Goal: Transaction & Acquisition: Book appointment/travel/reservation

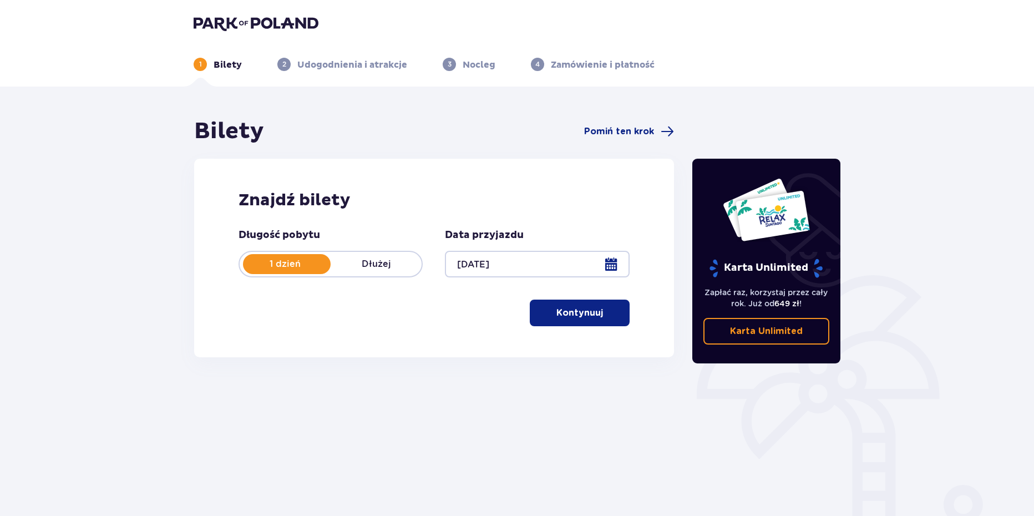
click at [600, 315] on span "button" at bounding box center [604, 312] width 13 height 13
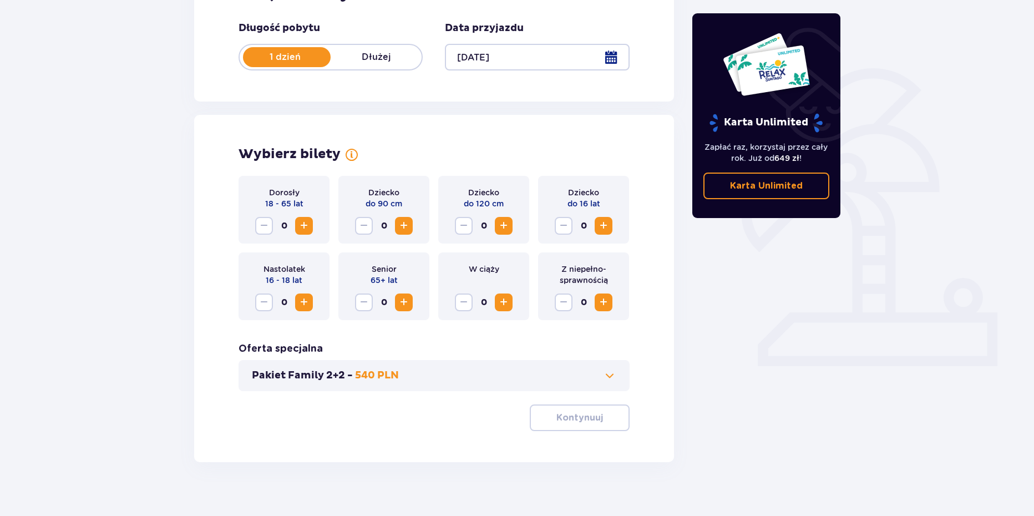
scroll to position [220, 0]
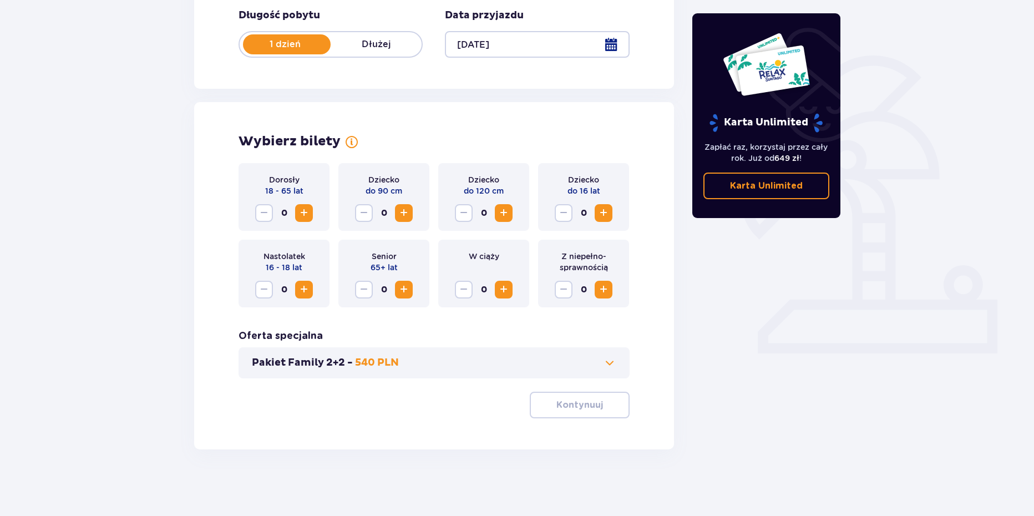
click at [302, 211] on span "Zwiększ" at bounding box center [303, 212] width 13 height 13
click at [607, 216] on span "Zwiększ" at bounding box center [603, 212] width 13 height 13
click at [571, 211] on button "Zmniejsz" at bounding box center [564, 213] width 18 height 18
click at [304, 289] on span "Zwiększ" at bounding box center [303, 289] width 13 height 13
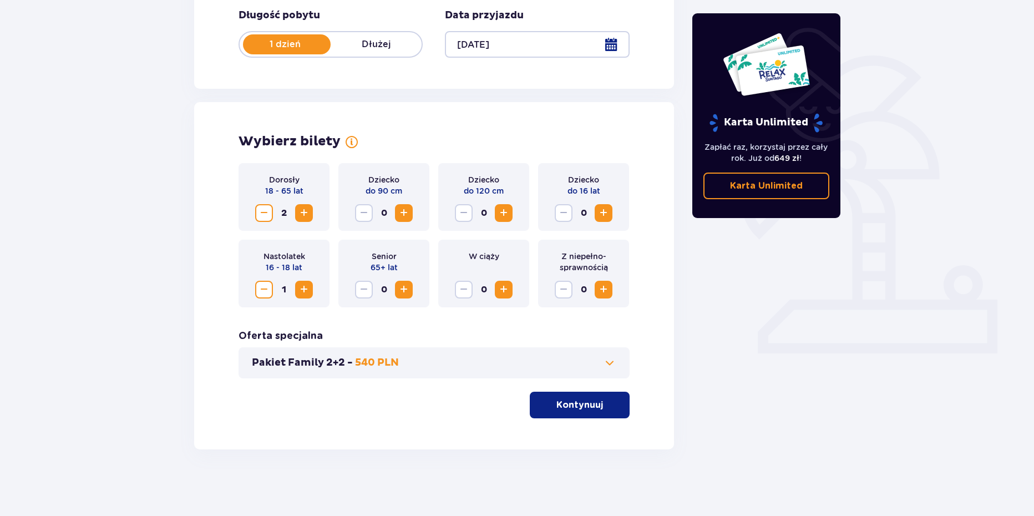
click at [596, 409] on button "Kontynuuj" at bounding box center [580, 405] width 100 height 27
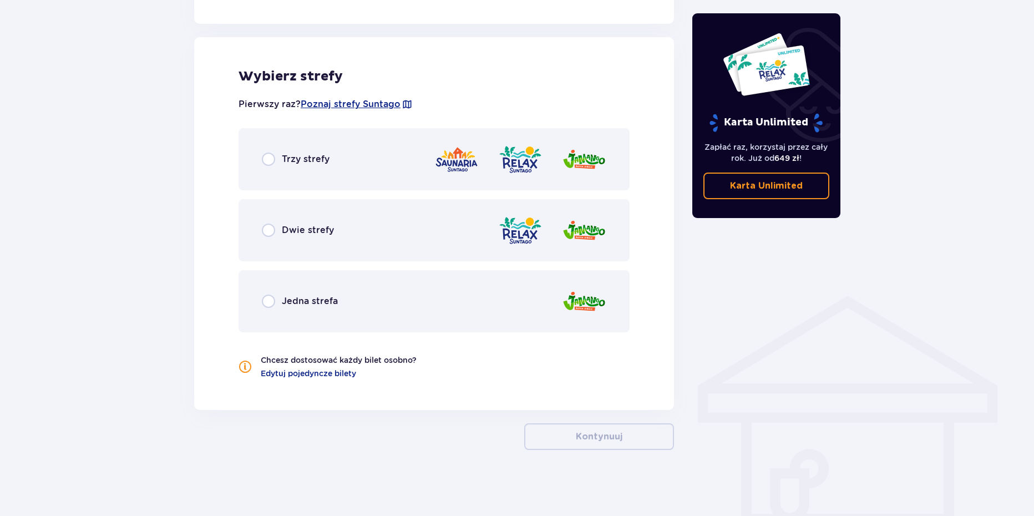
scroll to position [606, 0]
click at [269, 156] on input "radio" at bounding box center [268, 158] width 13 height 13
radio input "true"
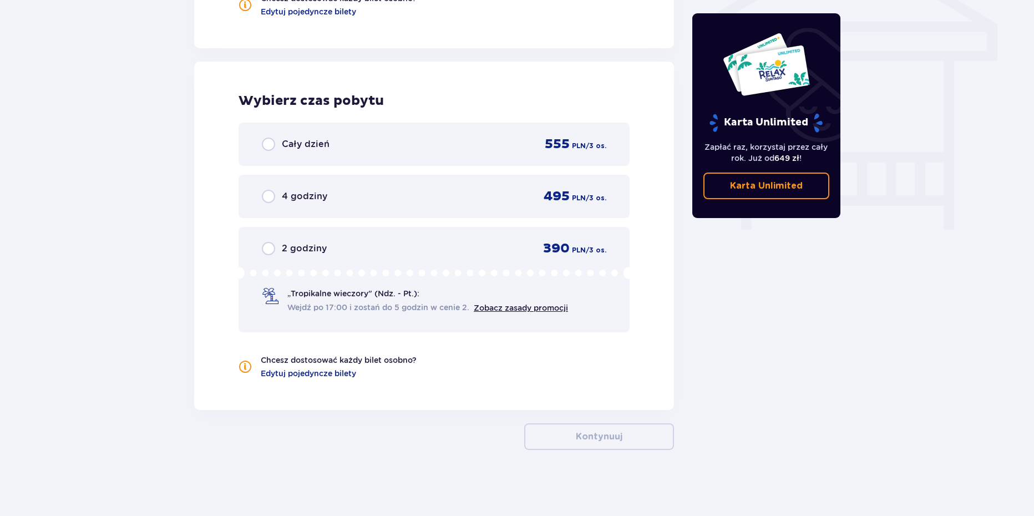
scroll to position [967, 0]
click at [268, 144] on input "radio" at bounding box center [268, 143] width 13 height 13
radio input "true"
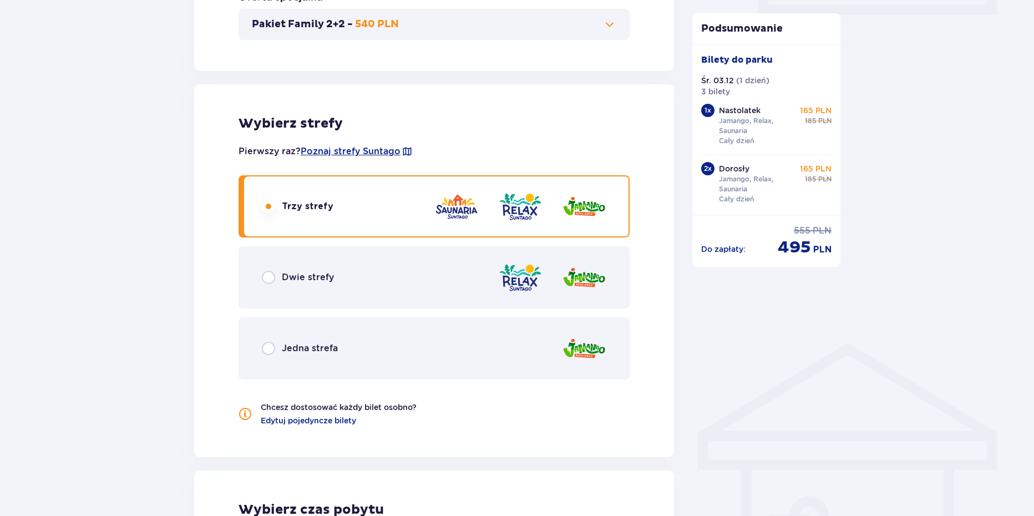
scroll to position [530, 0]
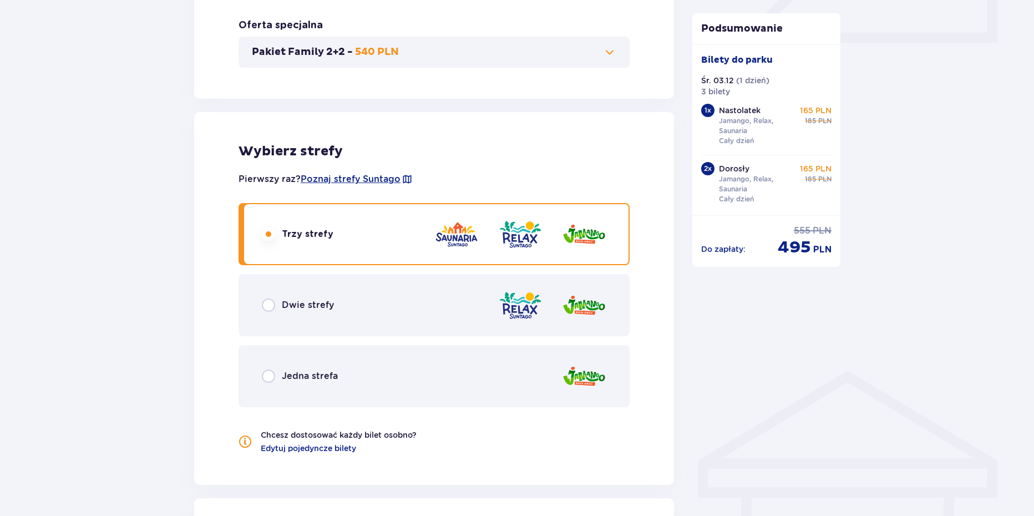
click at [594, 235] on img at bounding box center [584, 235] width 44 height 32
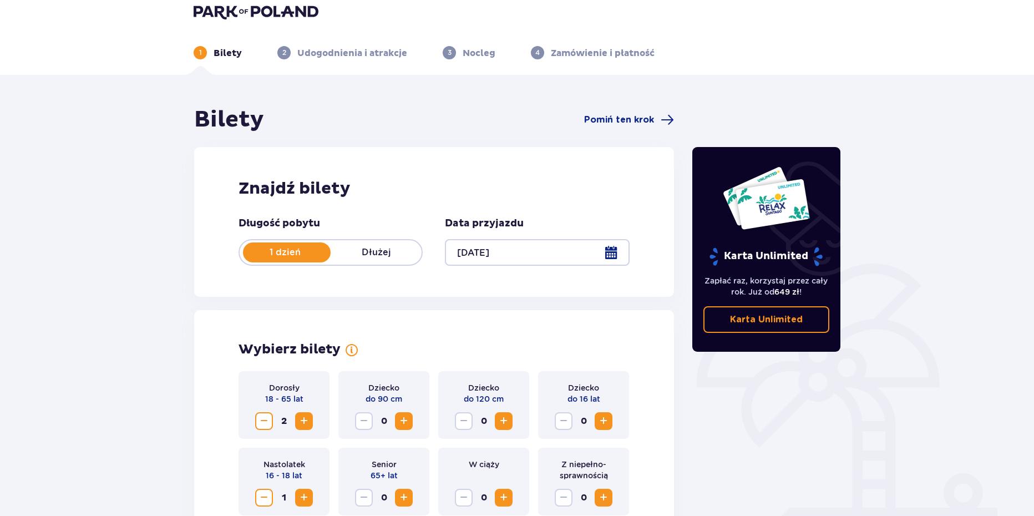
scroll to position [0, 0]
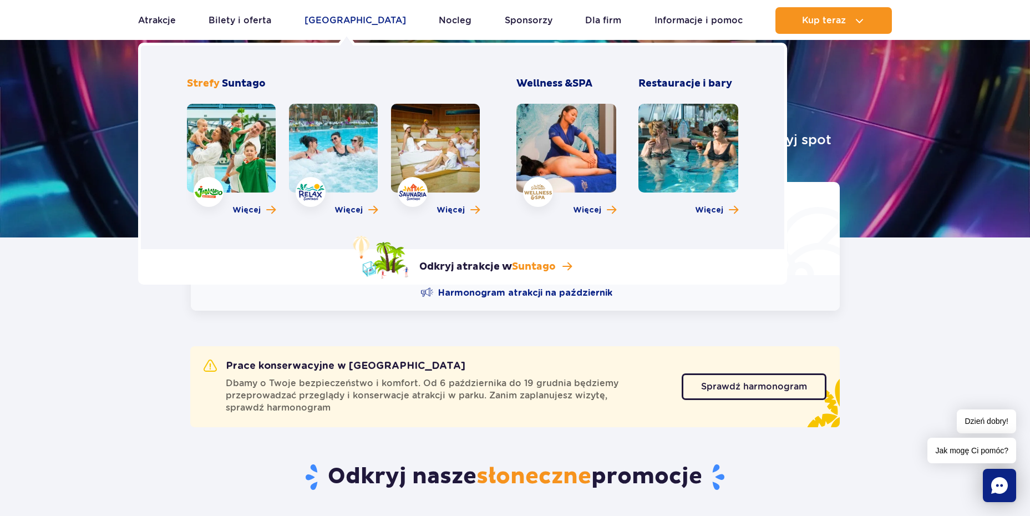
click at [353, 23] on link "[GEOGRAPHIC_DATA]" at bounding box center [354, 20] width 101 height 27
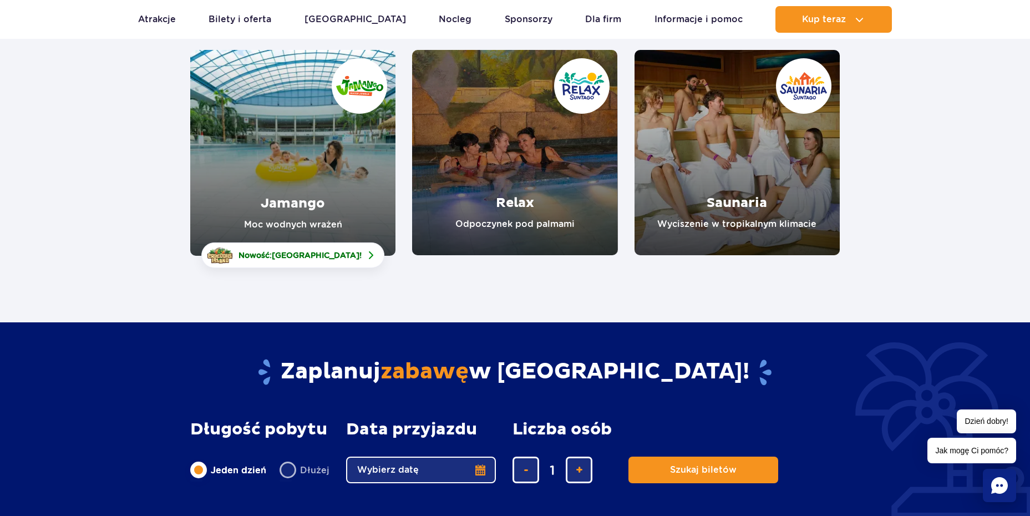
scroll to position [166, 0]
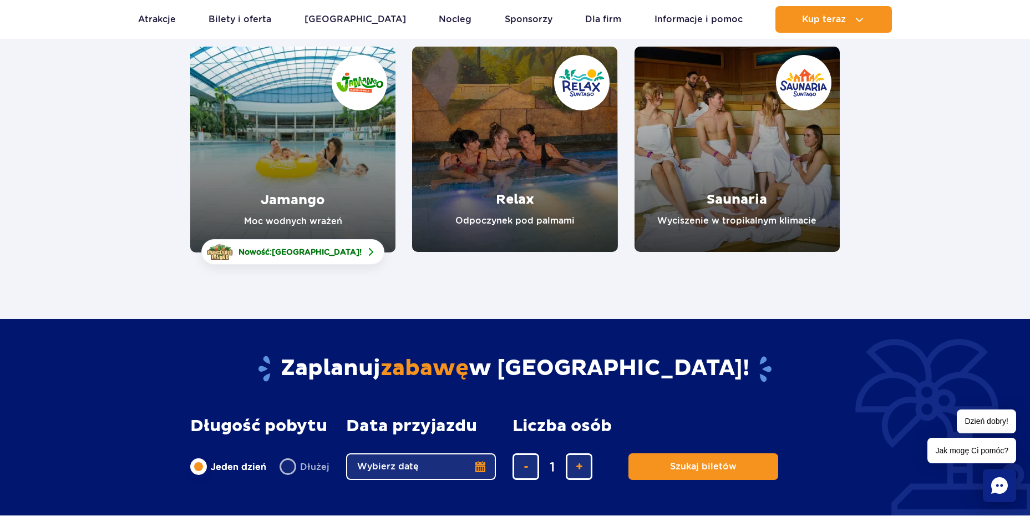
click at [344, 162] on link "Jamango" at bounding box center [292, 150] width 205 height 206
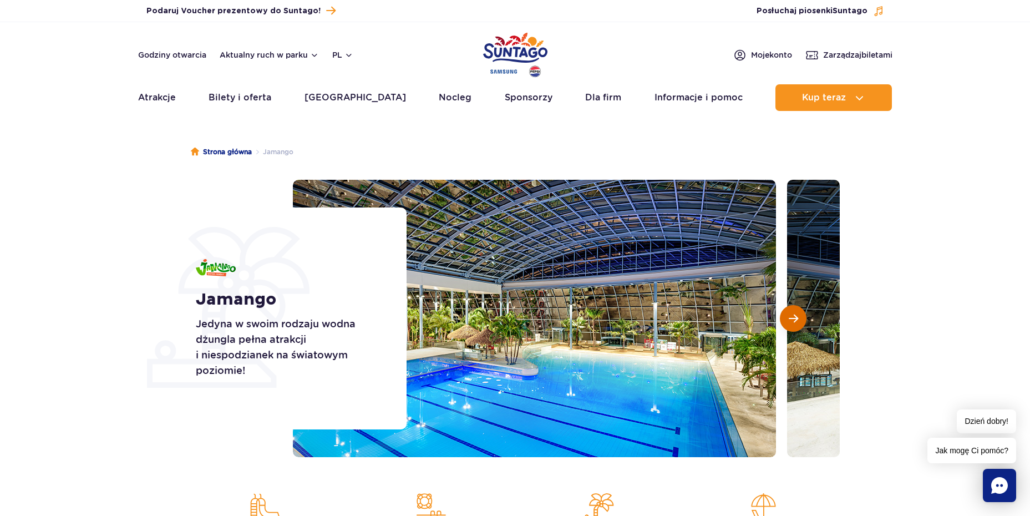
click at [789, 324] on button "Następny slajd" at bounding box center [793, 318] width 27 height 27
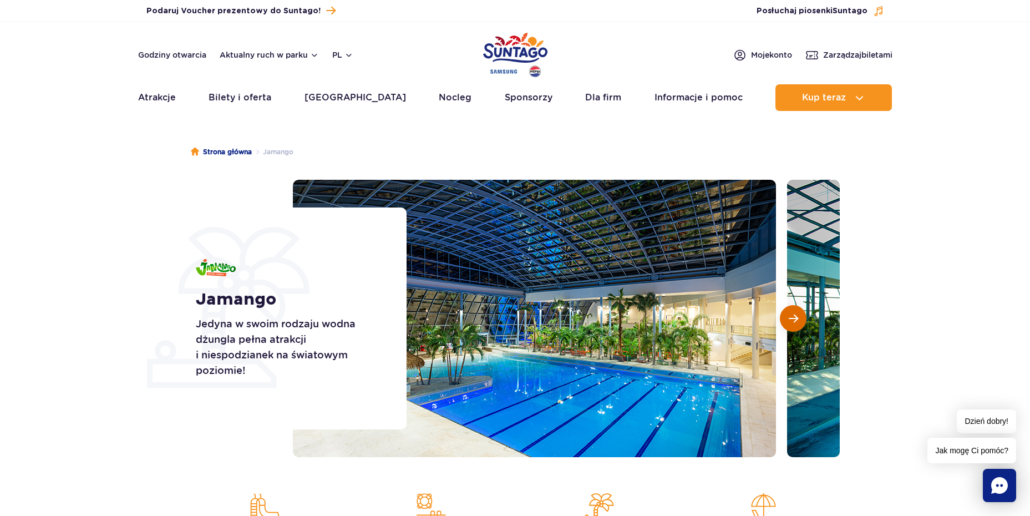
click at [789, 324] on button "Następny slajd" at bounding box center [793, 318] width 27 height 27
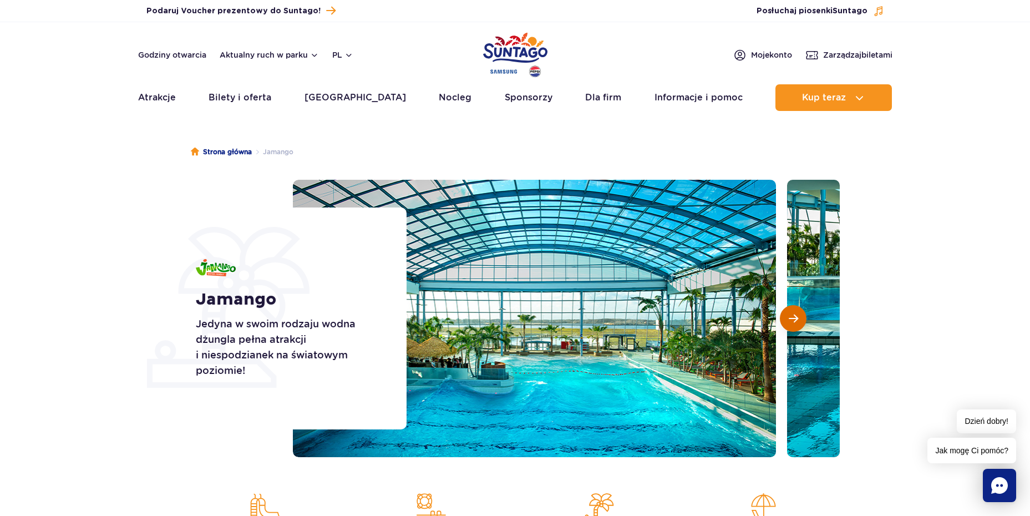
click at [789, 324] on button "Następny slajd" at bounding box center [793, 318] width 27 height 27
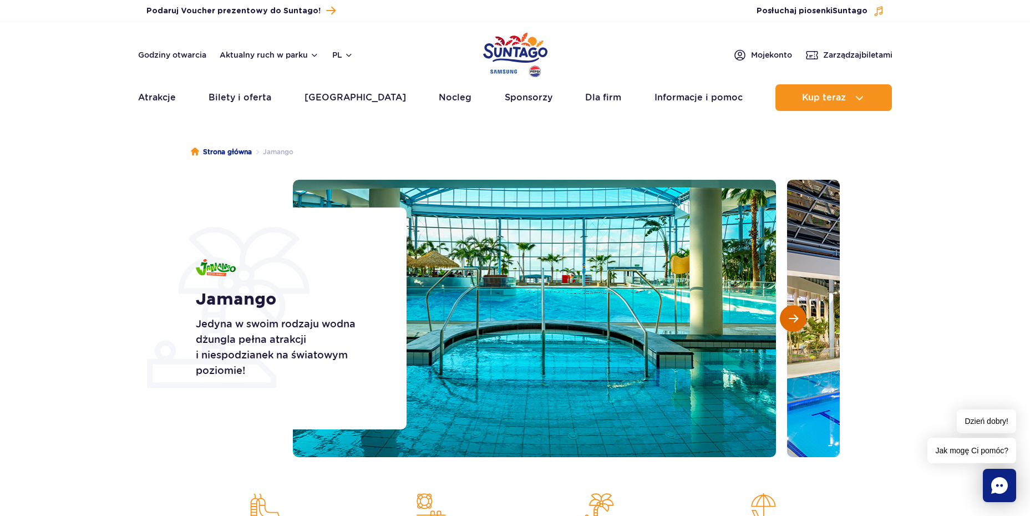
click at [789, 324] on button "Następny slajd" at bounding box center [793, 318] width 27 height 27
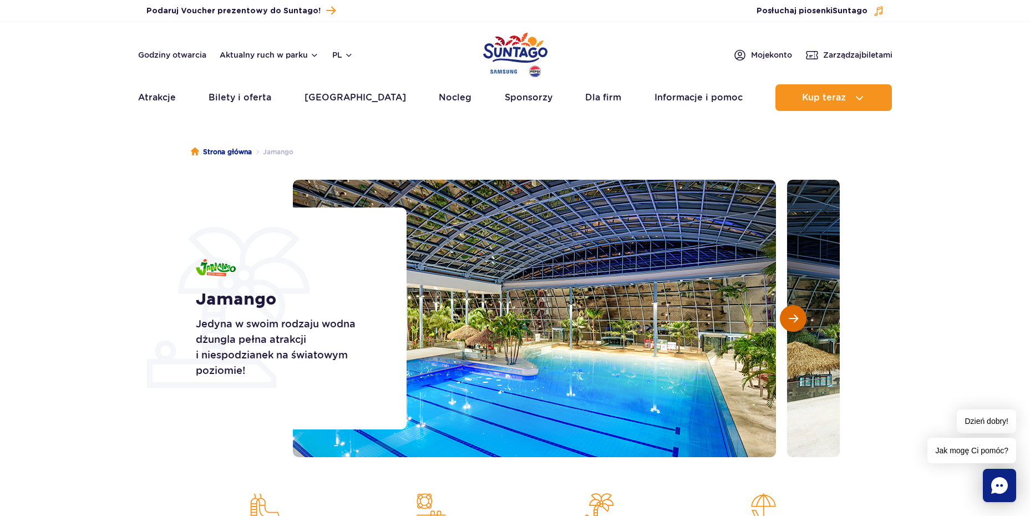
click at [789, 321] on span "Następny slajd" at bounding box center [793, 318] width 9 height 10
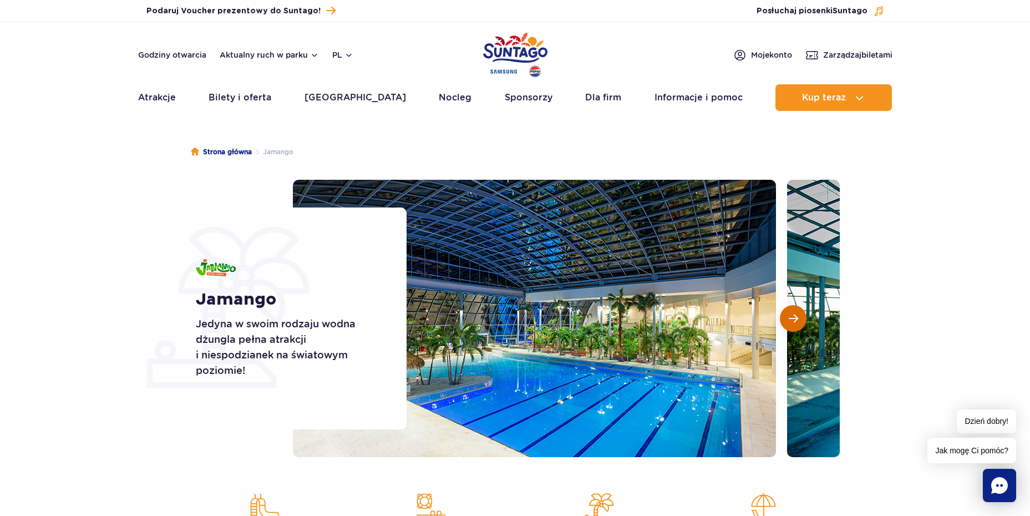
click at [789, 320] on span "Następny slajd" at bounding box center [793, 318] width 9 height 10
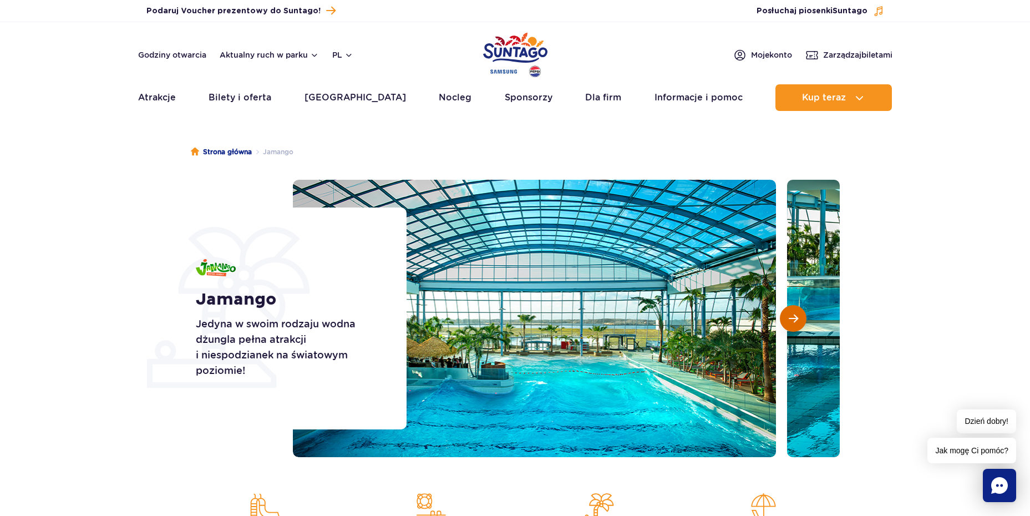
click at [789, 320] on span "Następny slajd" at bounding box center [793, 318] width 9 height 10
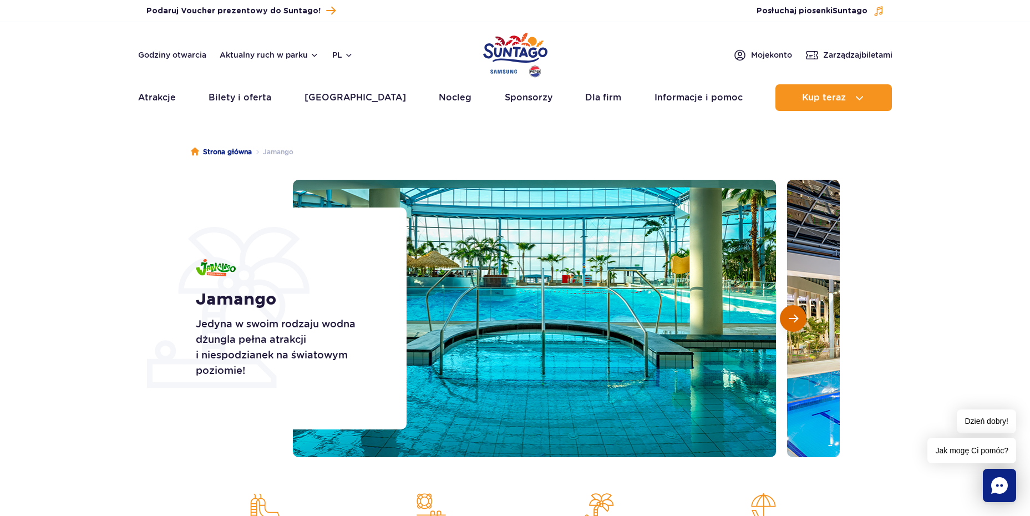
click at [789, 320] on span "Następny slajd" at bounding box center [793, 318] width 9 height 10
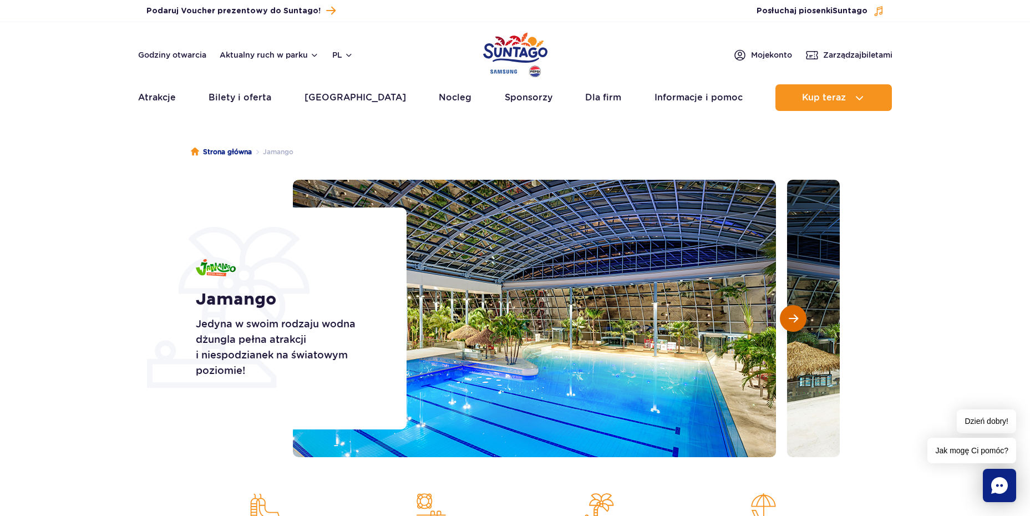
click at [793, 322] on span "Następny slajd" at bounding box center [793, 318] width 9 height 10
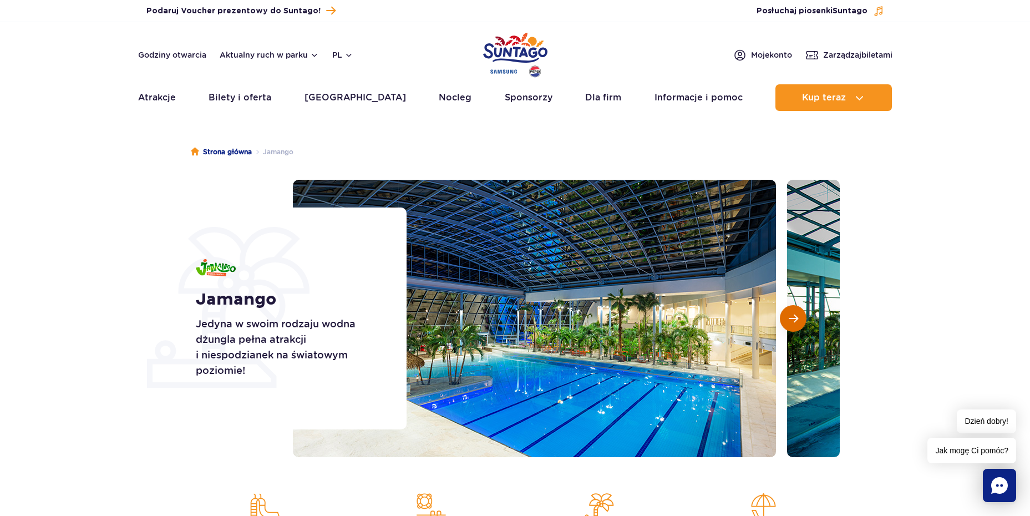
click at [793, 322] on span "Następny slajd" at bounding box center [793, 318] width 9 height 10
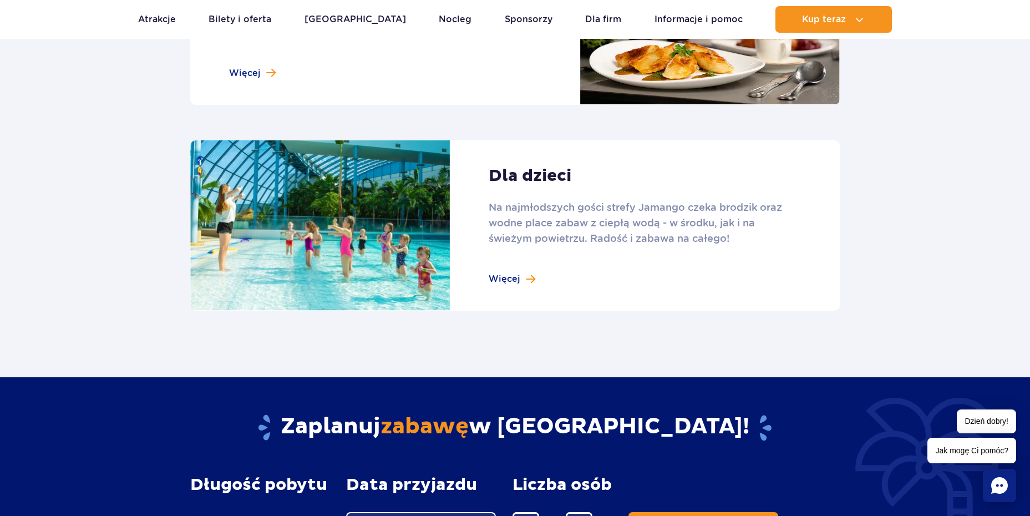
scroll to position [1497, 0]
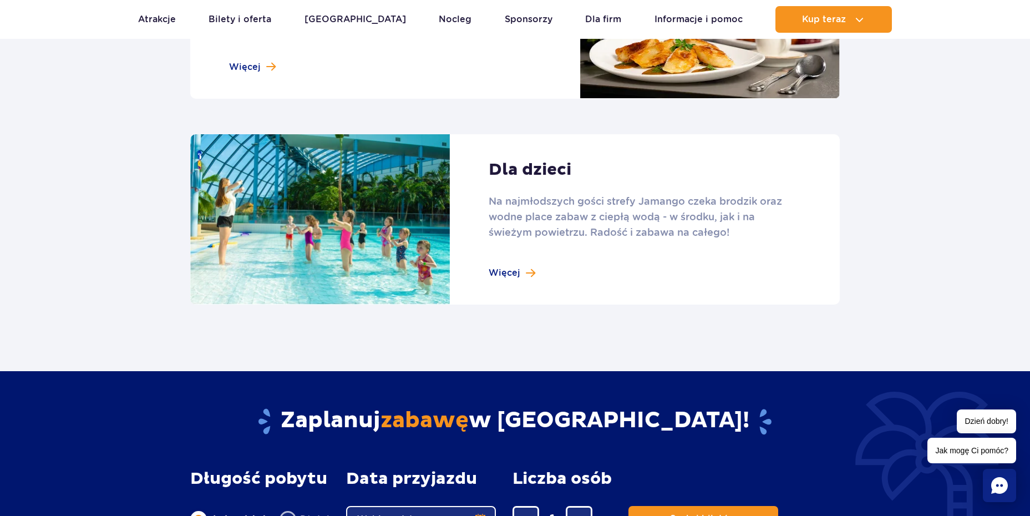
click at [515, 275] on link at bounding box center [514, 219] width 649 height 171
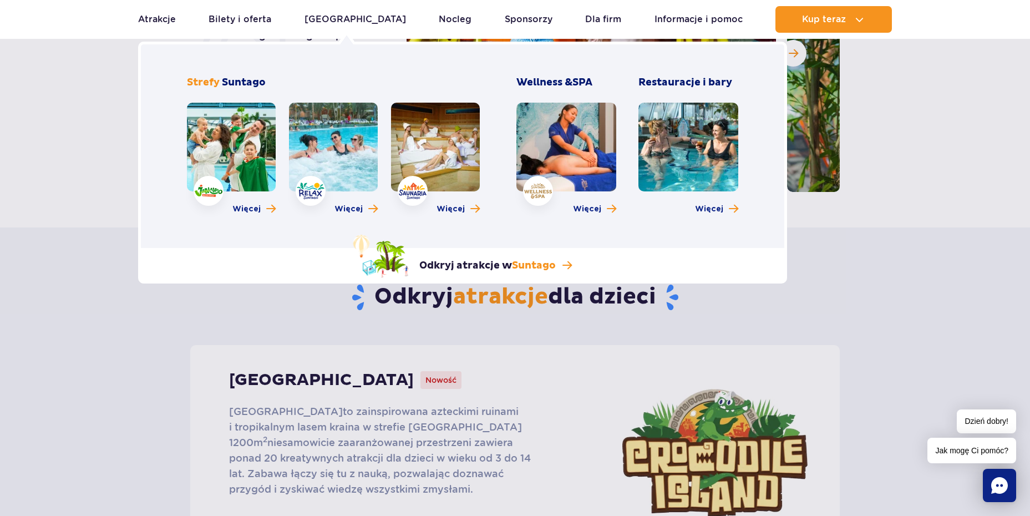
scroll to position [277, 0]
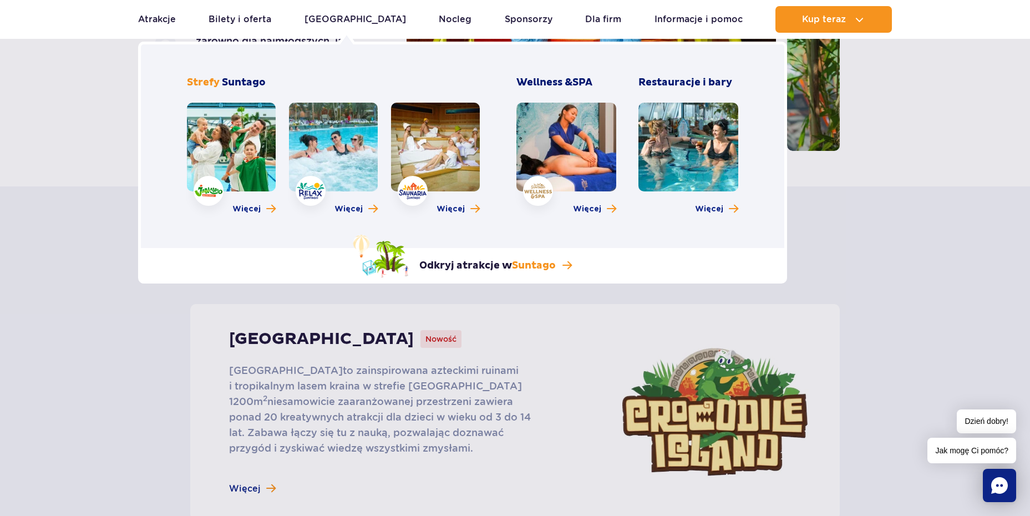
click at [314, 160] on link at bounding box center [333, 147] width 89 height 89
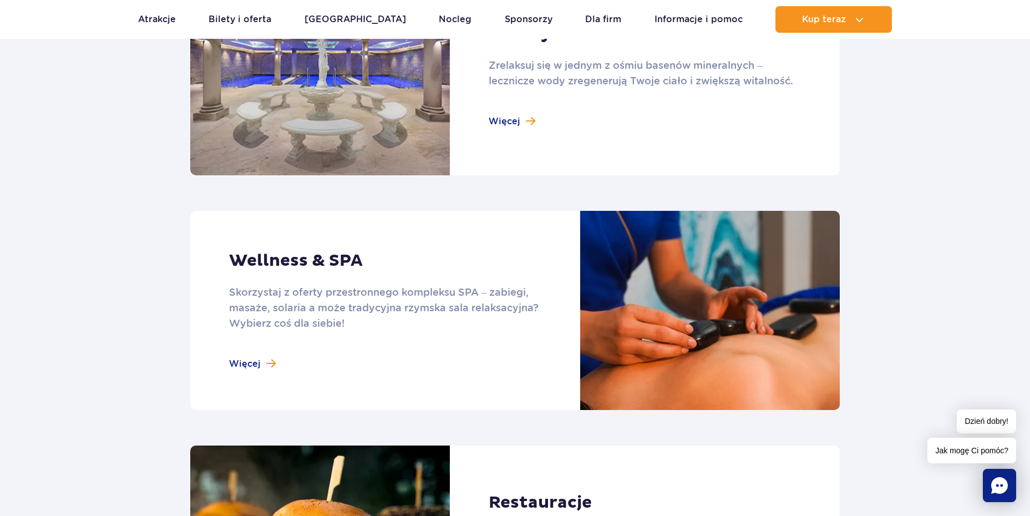
scroll to position [832, 0]
click at [255, 364] on link at bounding box center [514, 310] width 649 height 199
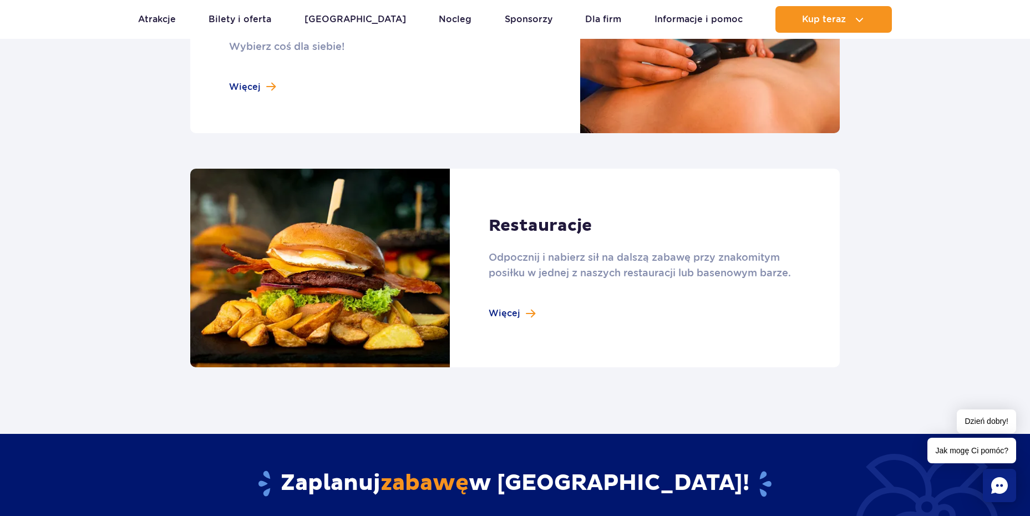
click at [514, 313] on link at bounding box center [514, 268] width 649 height 199
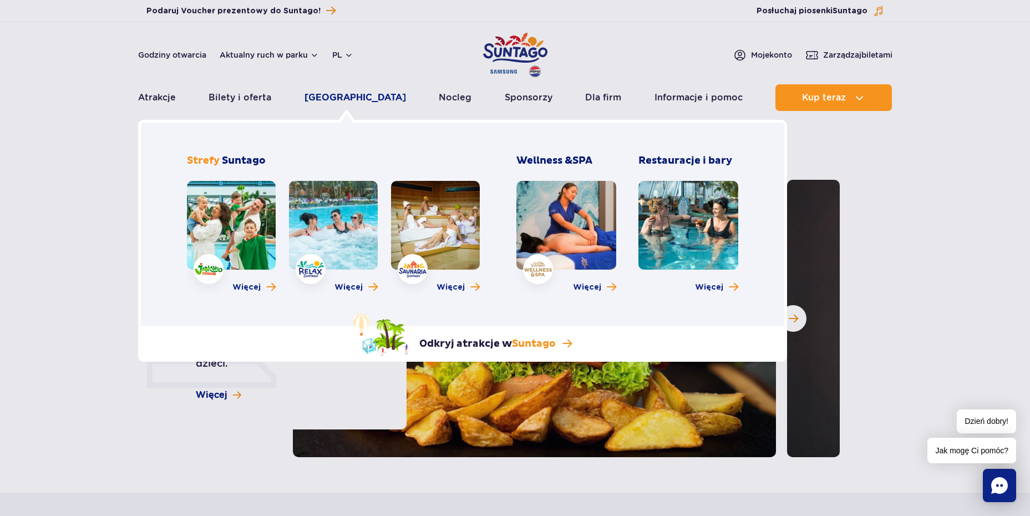
click at [356, 99] on link "[GEOGRAPHIC_DATA]" at bounding box center [354, 97] width 101 height 27
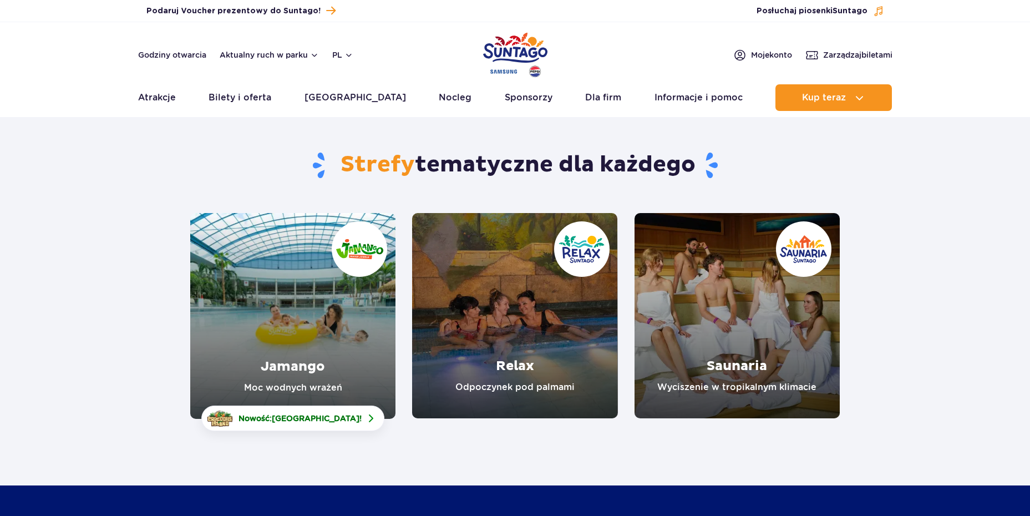
click at [799, 290] on link "Saunaria" at bounding box center [736, 315] width 205 height 205
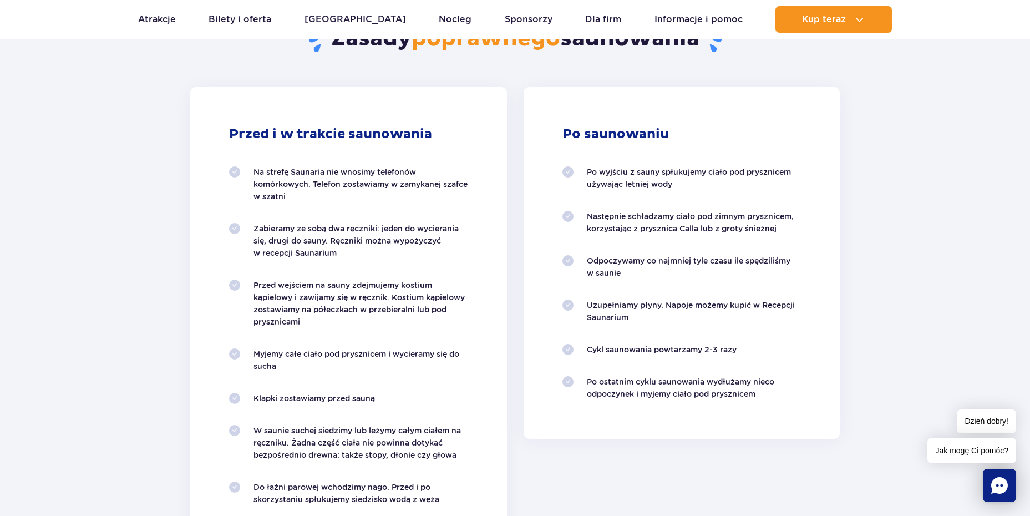
scroll to position [1054, 0]
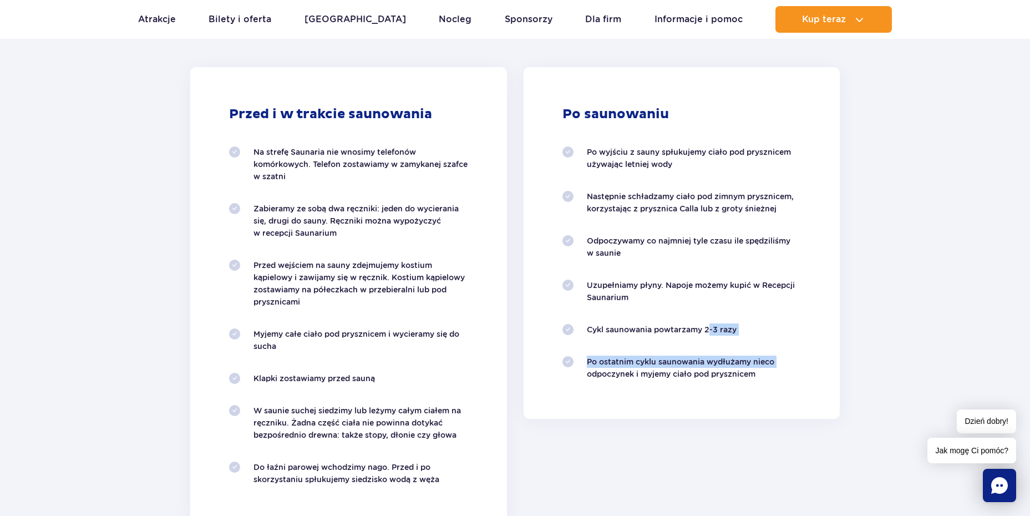
drag, startPoint x: 706, startPoint y: 329, endPoint x: 801, endPoint y: 339, distance: 95.4
click at [800, 339] on ol "Po wyjściu z sauny spłukujemy ciało pod prysznicem używając letniej wody Następ…" at bounding box center [681, 263] width 239 height 234
click at [841, 325] on div "Po saunowaniu Po wyjściu z sauny spłukujemy ciało pod prysznicem używając letni…" at bounding box center [681, 295] width 333 height 457
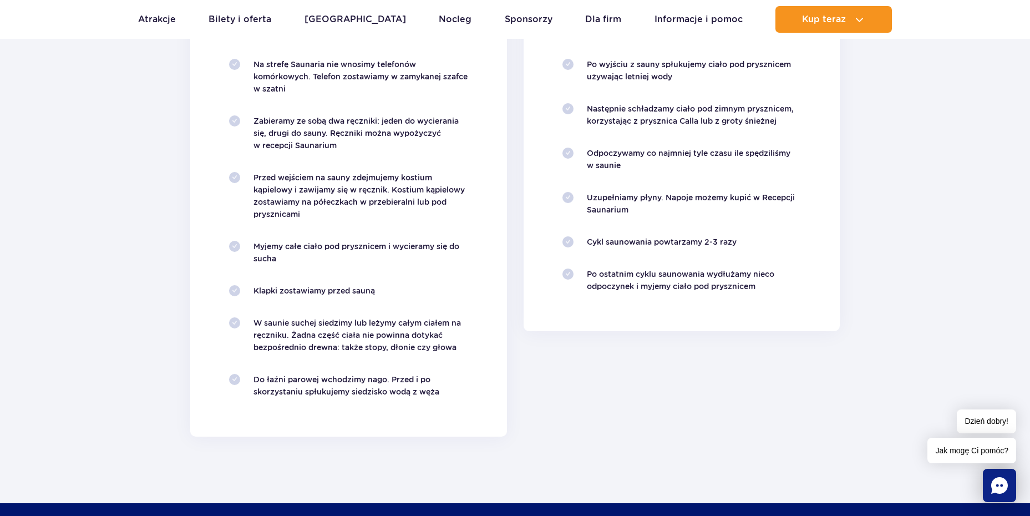
scroll to position [998, 0]
